Goal: Transaction & Acquisition: Book appointment/travel/reservation

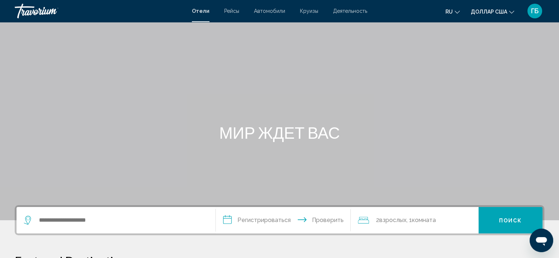
scroll to position [74, 0]
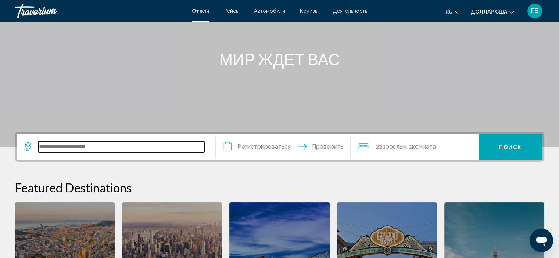
click at [121, 150] on input "Виджет поиска" at bounding box center [121, 147] width 166 height 11
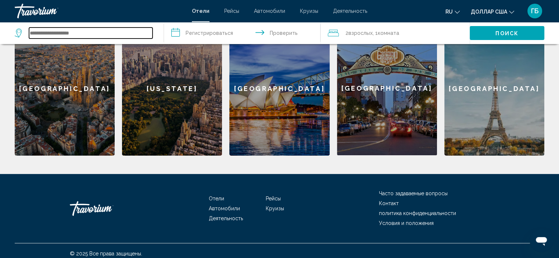
scroll to position [181, 0]
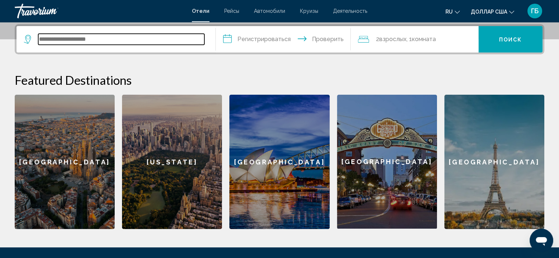
click at [66, 38] on input "Виджет поиска" at bounding box center [121, 39] width 166 height 11
type input "*****"
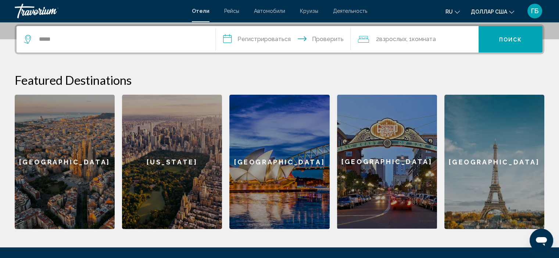
click at [276, 37] on input "**********" at bounding box center [285, 40] width 138 height 29
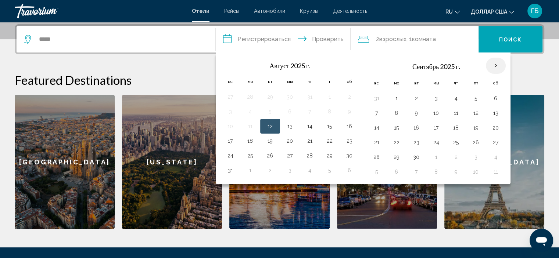
click at [492, 65] on th "В следующем месяце" at bounding box center [496, 66] width 20 height 16
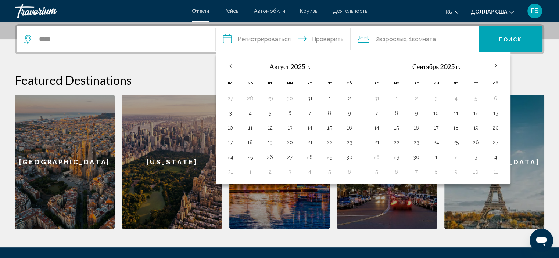
drag, startPoint x: 447, startPoint y: 142, endPoint x: 282, endPoint y: 106, distance: 168.9
click at [242, 126] on div "**********" at bounding box center [363, 119] width 295 height 132
click at [493, 64] on th "В следующем месяце" at bounding box center [496, 66] width 20 height 16
click at [534, 68] on div "**********" at bounding box center [279, 126] width 559 height 205
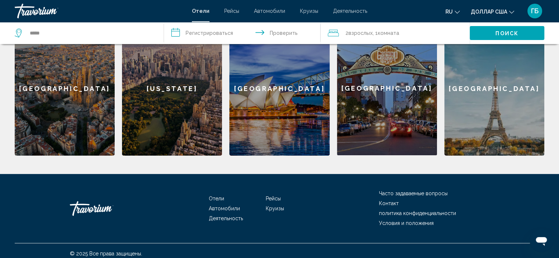
scroll to position [260, 0]
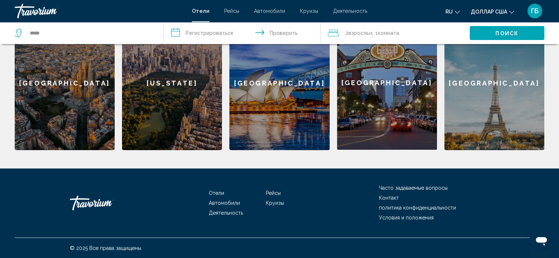
click at [276, 204] on font "Круизы" at bounding box center [275, 203] width 18 height 6
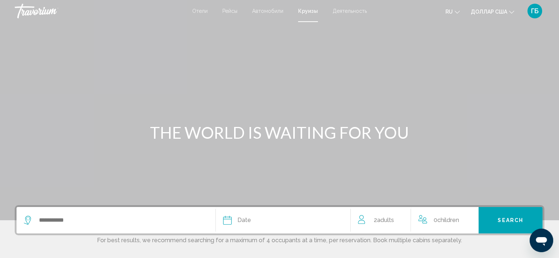
click at [455, 12] on button "ru Английский Español французский Итальяно португальский русский" at bounding box center [453, 11] width 14 height 11
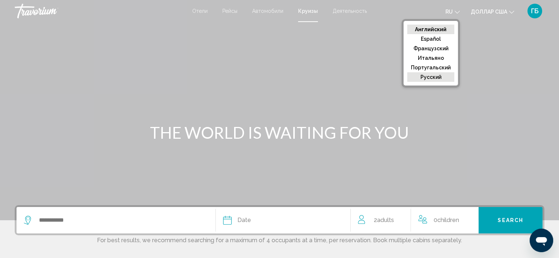
click at [439, 78] on font "русский" at bounding box center [431, 77] width 21 height 6
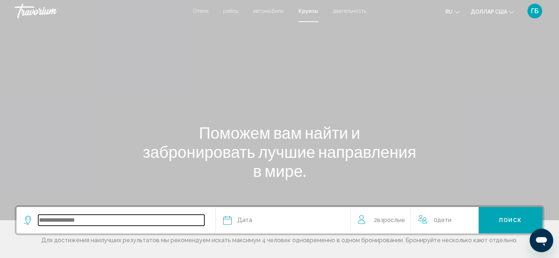
click at [119, 218] on input "Search widget" at bounding box center [121, 220] width 166 height 11
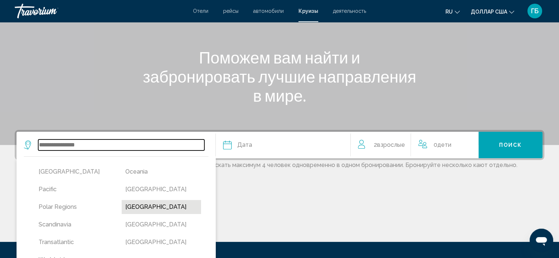
scroll to position [112, 0]
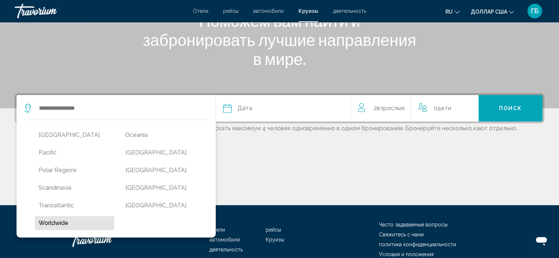
click at [68, 221] on button "Worldwide" at bounding box center [74, 224] width 79 height 14
type input "*********"
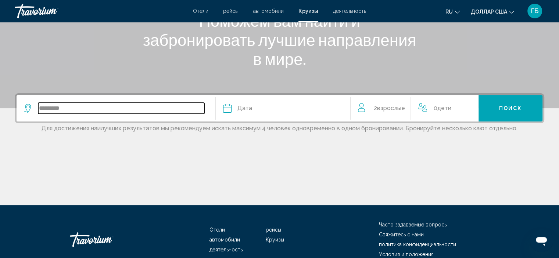
scroll to position [149, 0]
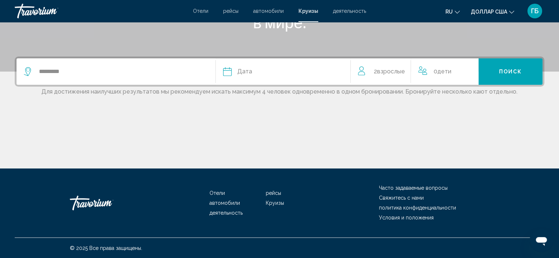
click at [270, 70] on div "Дата" at bounding box center [283, 72] width 120 height 10
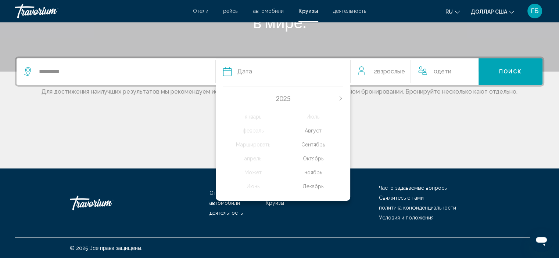
click at [316, 173] on div "ноябрь" at bounding box center [313, 172] width 60 height 13
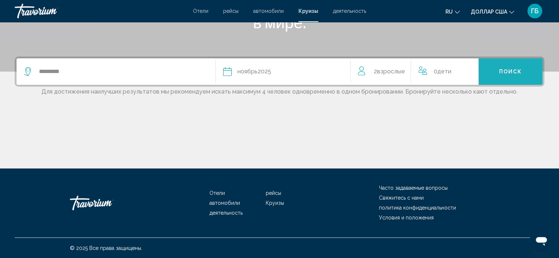
click at [519, 77] on button "Поиск" at bounding box center [511, 71] width 64 height 26
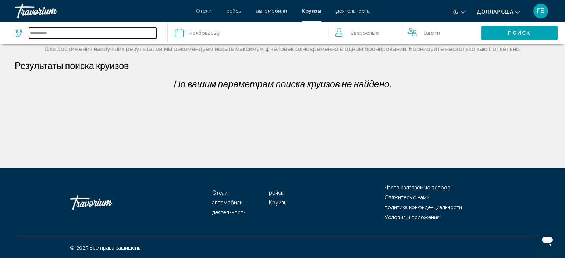
click at [81, 30] on input "*********" at bounding box center [92, 33] width 127 height 11
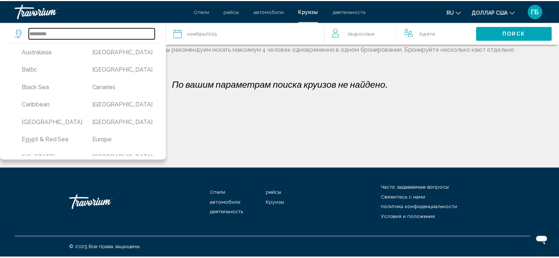
scroll to position [74, 0]
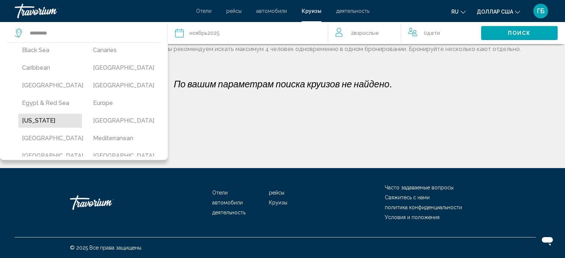
click at [55, 128] on button "[US_STATE]" at bounding box center [50, 121] width 64 height 14
type input "******"
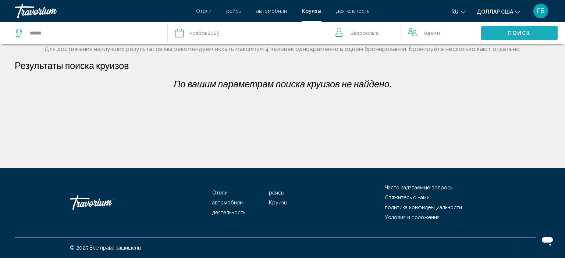
click at [503, 34] on button "Поиск" at bounding box center [519, 33] width 76 height 14
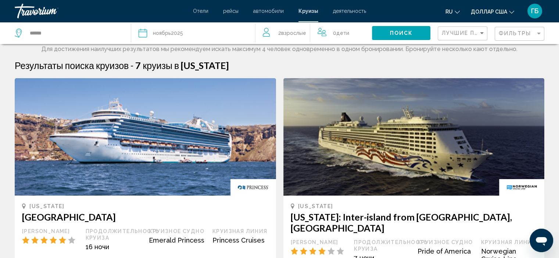
click at [451, 13] on font "ru" at bounding box center [449, 12] width 7 height 6
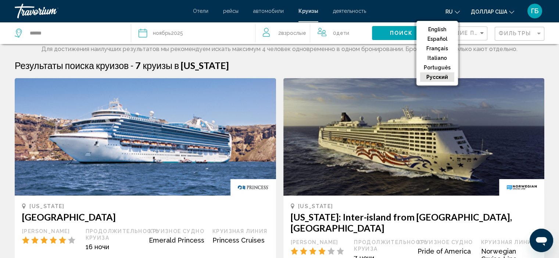
click at [437, 76] on button "русский" at bounding box center [437, 77] width 34 height 10
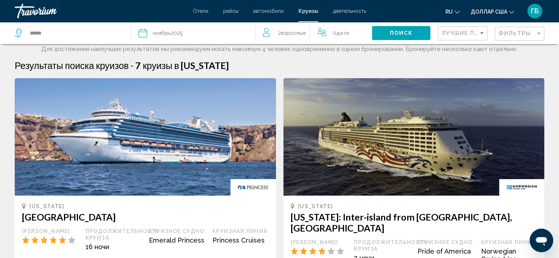
click at [509, 11] on button "доллар США USD ($) MXN (Mex$) CAD (Can$) GBP (£) EUR (€) AUD (A$) NZD (NZ$) CNY…" at bounding box center [492, 11] width 43 height 11
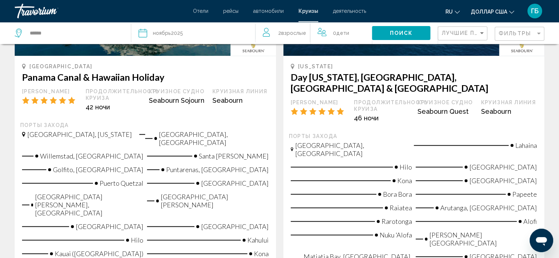
scroll to position [919, 0]
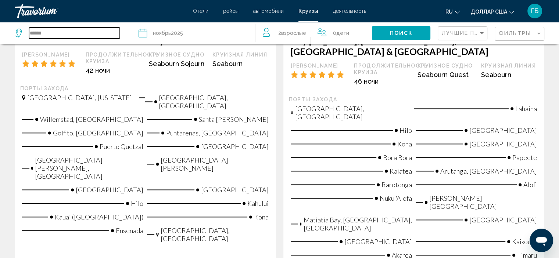
click at [56, 33] on input "******" at bounding box center [74, 33] width 91 height 11
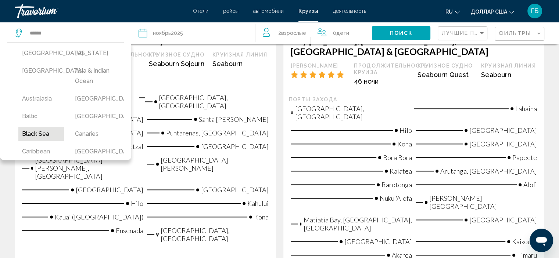
click at [44, 133] on button "Black Sea" at bounding box center [41, 134] width 46 height 14
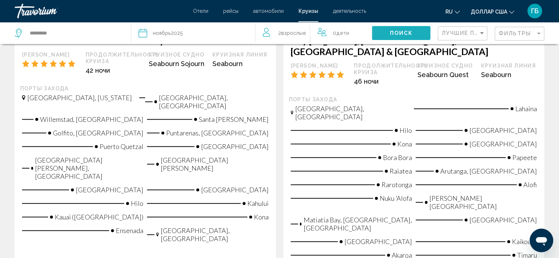
click at [395, 33] on span "Поиск" at bounding box center [401, 34] width 23 height 6
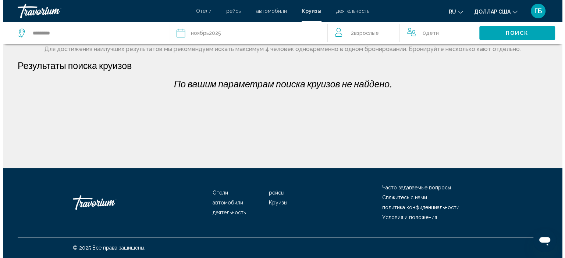
scroll to position [0, 0]
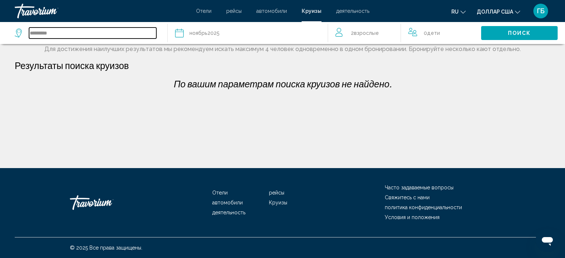
click at [90, 31] on input "*********" at bounding box center [92, 33] width 127 height 11
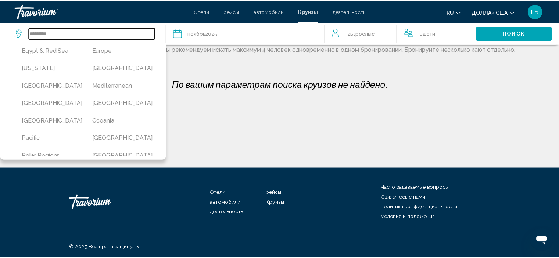
scroll to position [90, 0]
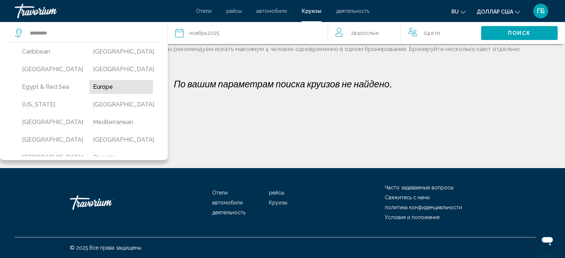
click at [100, 94] on button "Europe" at bounding box center [121, 87] width 64 height 14
type input "******"
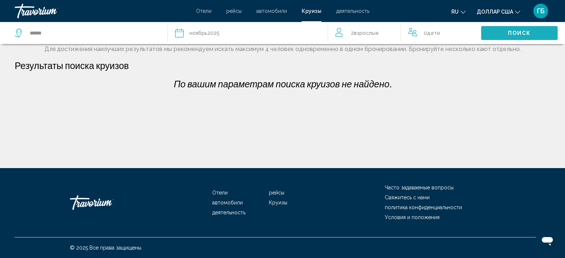
click at [503, 32] on button "Поиск" at bounding box center [519, 33] width 76 height 14
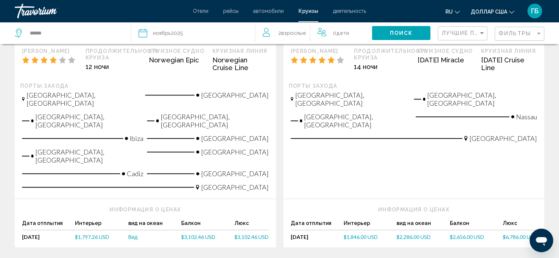
scroll to position [946, 0]
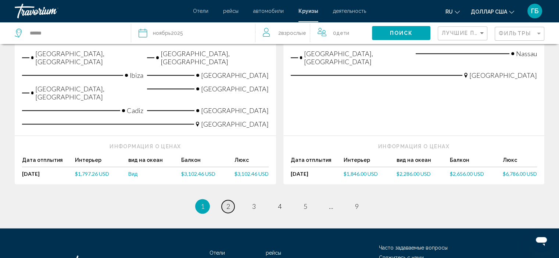
click at [230, 203] on span "2" at bounding box center [228, 207] width 4 height 8
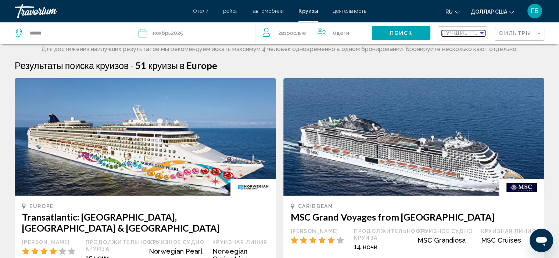
click at [476, 34] on span "Лучшие предложения" at bounding box center [481, 33] width 78 height 6
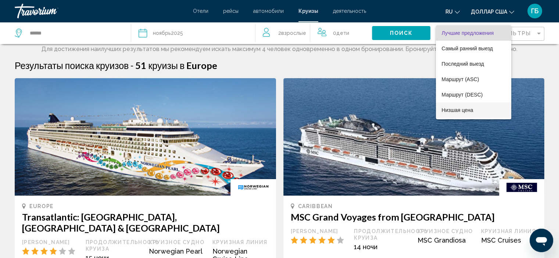
click at [481, 111] on span "Низшая цена" at bounding box center [474, 110] width 64 height 15
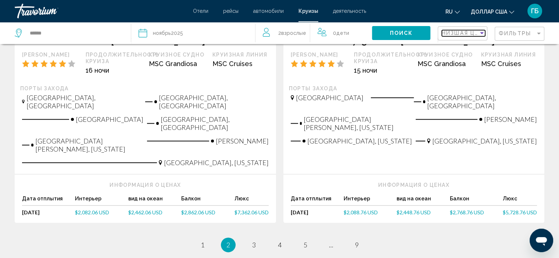
scroll to position [876, 0]
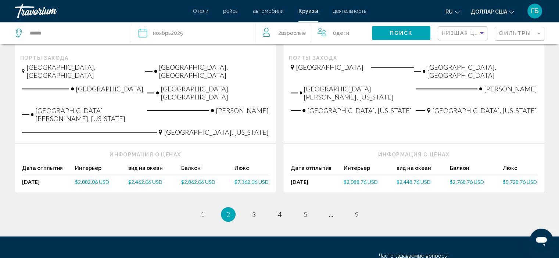
click at [204, 11] on font "Отели" at bounding box center [200, 11] width 15 height 6
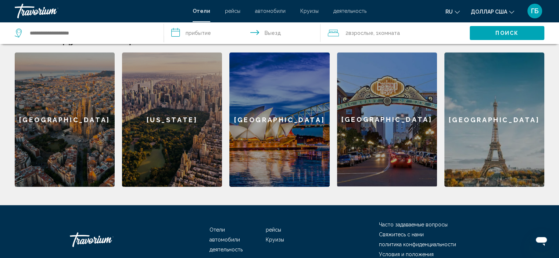
scroll to position [260, 0]
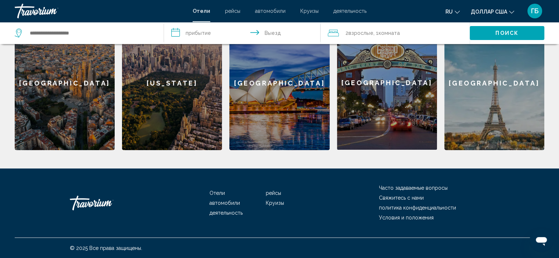
click at [257, 111] on div "[GEOGRAPHIC_DATA]" at bounding box center [279, 83] width 100 height 135
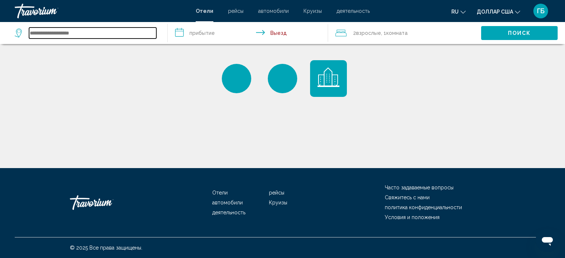
click at [78, 31] on input "Search widget" at bounding box center [92, 33] width 127 height 11
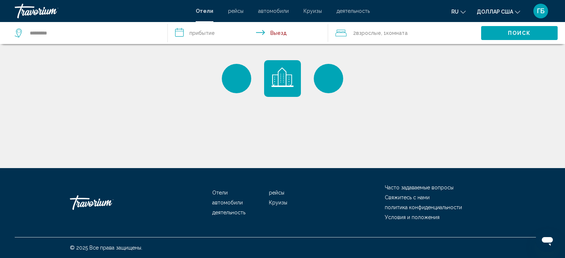
click at [193, 34] on input "**********" at bounding box center [249, 34] width 163 height 24
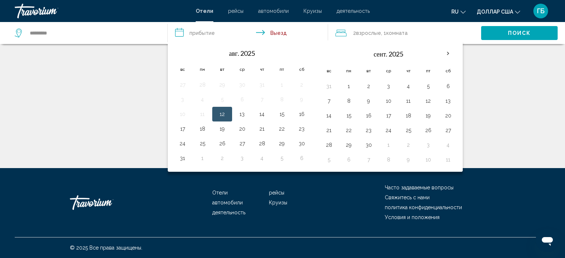
type input "**********"
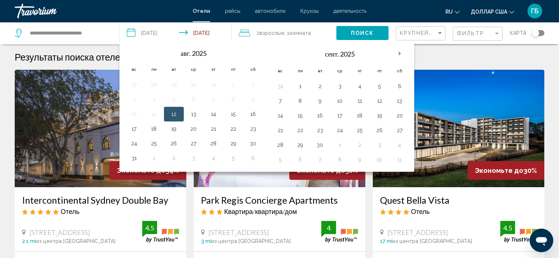
click at [476, 60] on div "Результаты поиска отелей - 382 места, чтобы провести время" at bounding box center [280, 56] width 530 height 11
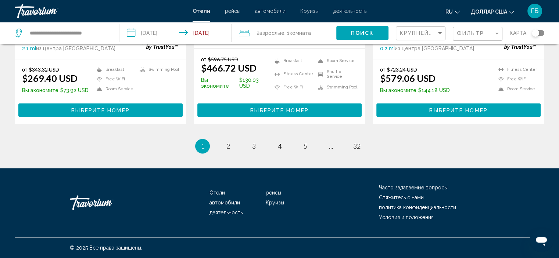
scroll to position [939, 0]
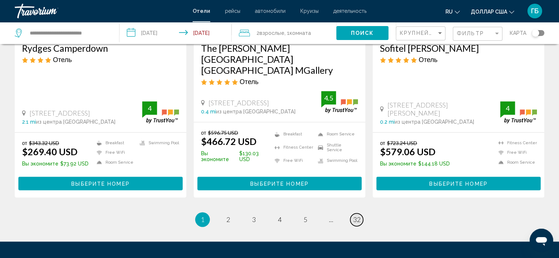
click at [357, 222] on span "32" at bounding box center [356, 220] width 7 height 8
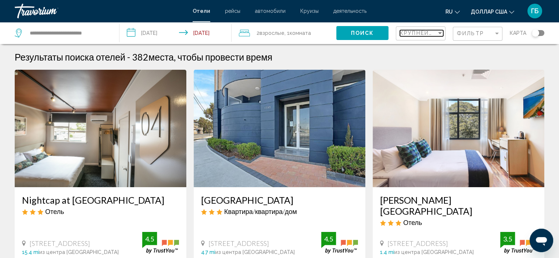
click at [440, 32] on div "Sort by" at bounding box center [440, 33] width 4 height 2
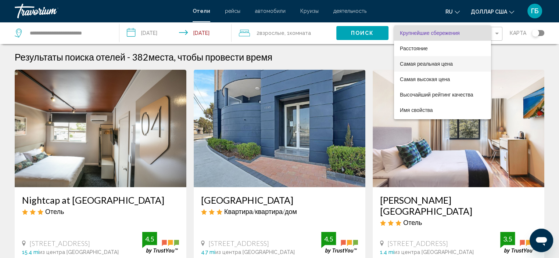
click at [439, 67] on span "Самая реальная цена" at bounding box center [442, 63] width 85 height 15
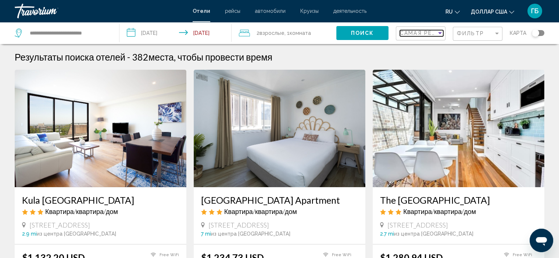
click at [440, 35] on div "Sort by" at bounding box center [440, 33] width 7 height 6
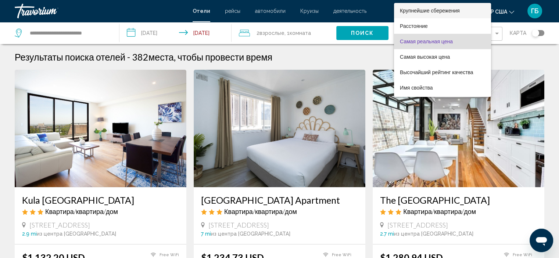
click at [467, 15] on span "Крупнейшие сбережения" at bounding box center [442, 10] width 85 height 15
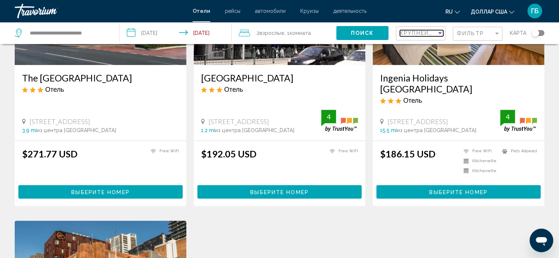
scroll to position [846, 0]
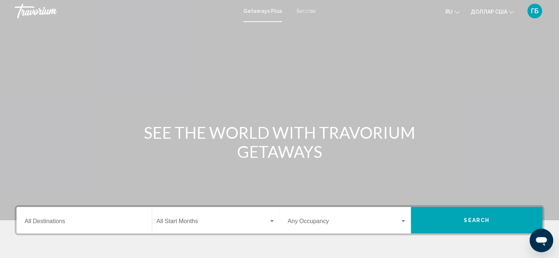
click at [81, 218] on div "Destination All Destinations" at bounding box center [84, 220] width 119 height 23
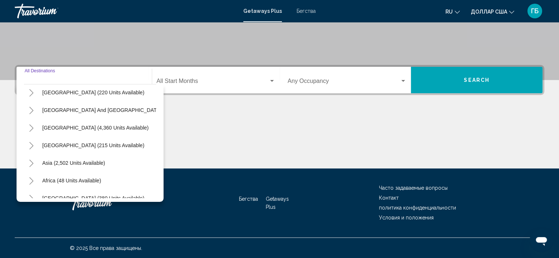
scroll to position [125, 0]
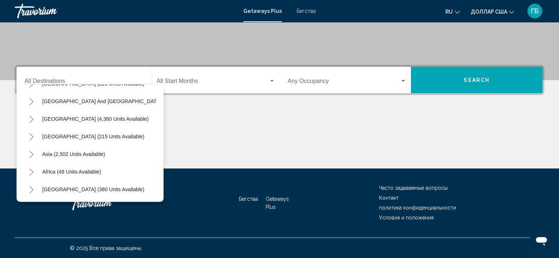
click at [511, 11] on icon "Изменить валюту" at bounding box center [511, 12] width 5 height 5
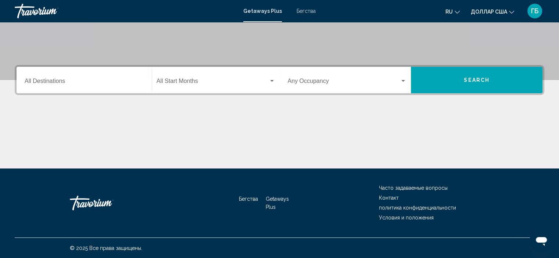
click at [91, 86] on div "Destination All Destinations" at bounding box center [84, 80] width 119 height 23
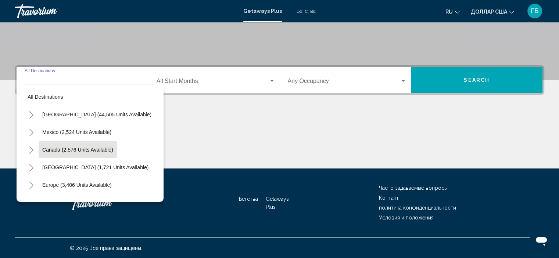
click at [90, 151] on span "Canada (2,576 units available)" at bounding box center [77, 150] width 71 height 6
type input "**********"
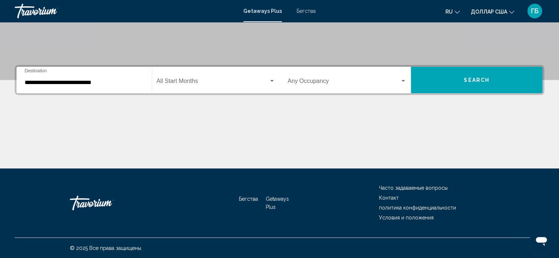
click at [221, 89] on div "Start Month All Start Months" at bounding box center [216, 80] width 119 height 23
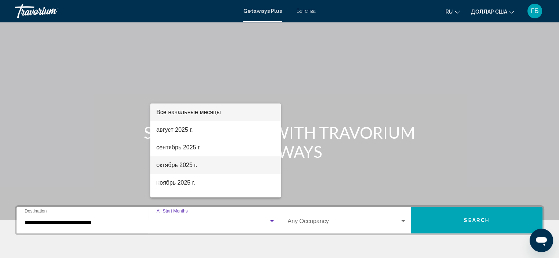
scroll to position [110, 0]
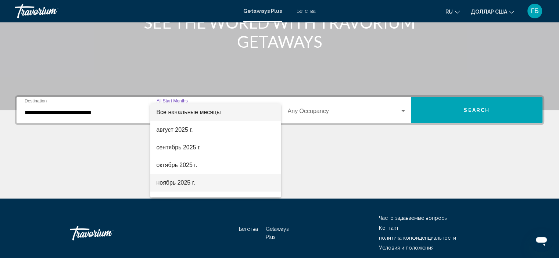
click at [207, 184] on span "ноябрь 2025 г." at bounding box center [215, 183] width 119 height 18
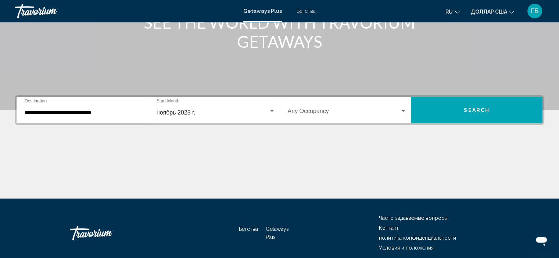
click at [347, 120] on div "Occupancy Any Occupancy" at bounding box center [347, 110] width 119 height 23
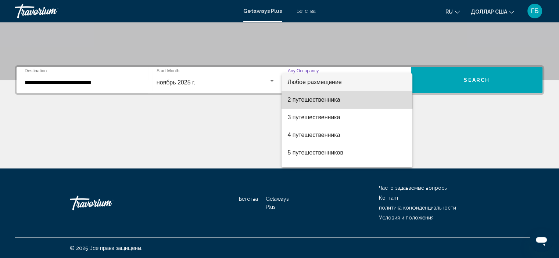
click at [347, 101] on span "2 путешественника" at bounding box center [346, 100] width 119 height 18
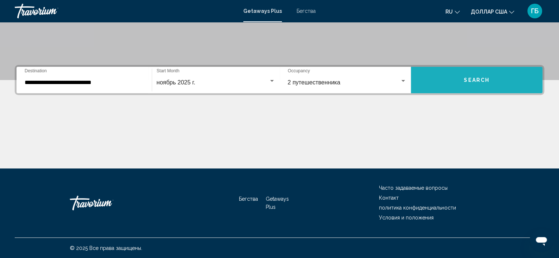
click at [466, 88] on button "Search" at bounding box center [477, 80] width 132 height 26
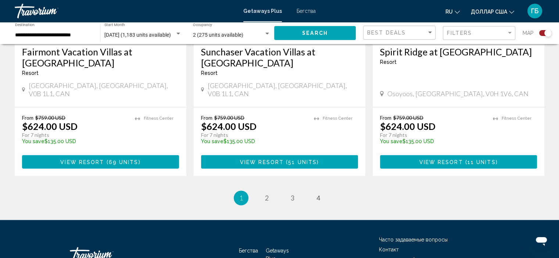
scroll to position [1211, 0]
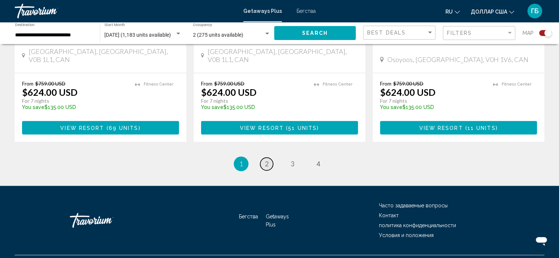
click at [269, 158] on link "page 2" at bounding box center [266, 164] width 13 height 13
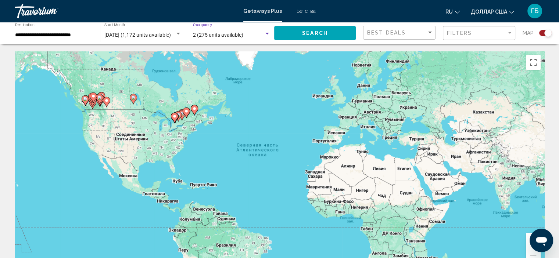
click at [230, 37] on span "2 (275 units available)" at bounding box center [218, 35] width 50 height 6
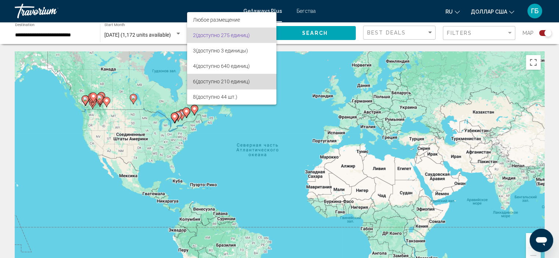
click at [241, 85] on span "6 (доступно 210 единиц)" at bounding box center [232, 81] width 78 height 15
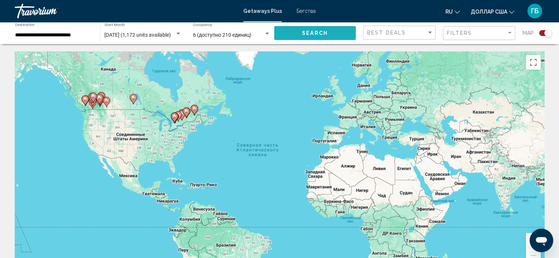
click at [329, 32] on button "Search" at bounding box center [315, 33] width 82 height 14
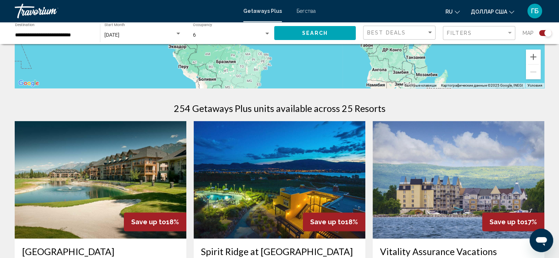
scroll to position [221, 0]
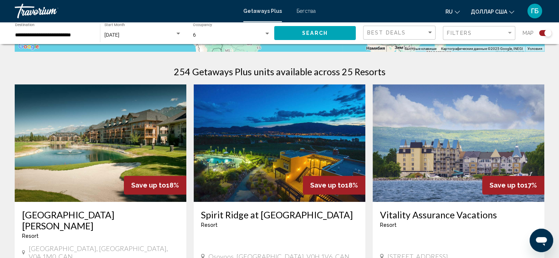
click at [79, 147] on img "Основное содержание" at bounding box center [101, 144] width 172 height 118
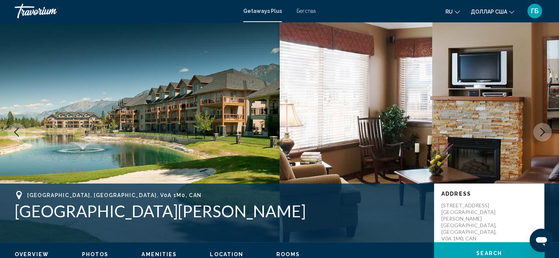
click at [450, 11] on font "ru" at bounding box center [449, 12] width 7 height 6
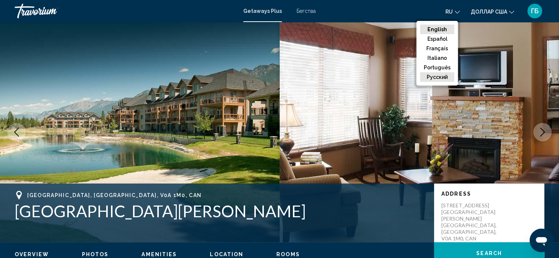
click at [448, 76] on button "русский" at bounding box center [437, 77] width 34 height 10
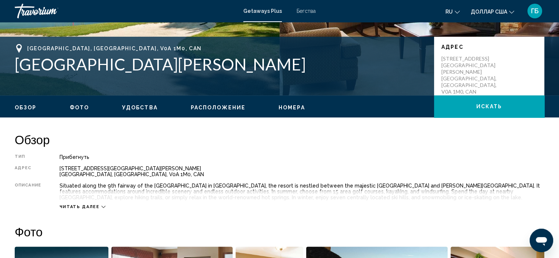
scroll to position [184, 0]
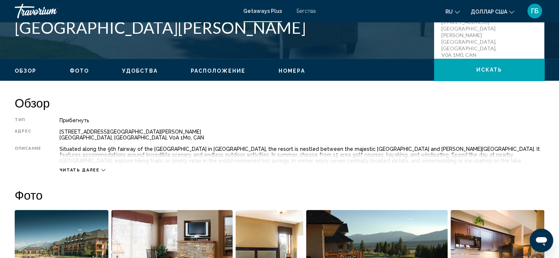
click at [80, 168] on span "Читать далее" at bounding box center [80, 170] width 40 height 5
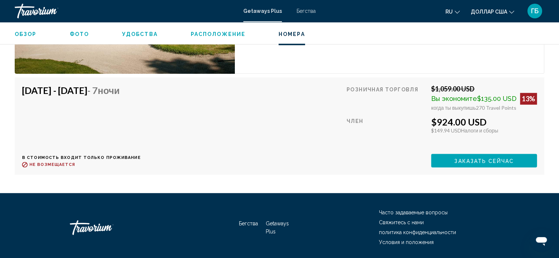
scroll to position [3248, 0]
